Goal: Browse casually

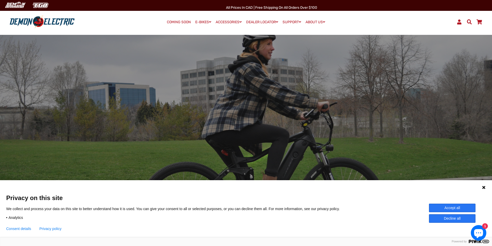
click at [446, 208] on button "Accept all" at bounding box center [452, 208] width 46 height 9
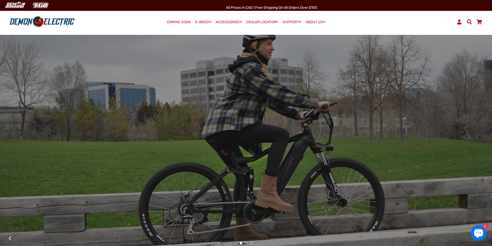
drag, startPoint x: 365, startPoint y: 48, endPoint x: 343, endPoint y: 45, distance: 22.4
